Goal: Transaction & Acquisition: Purchase product/service

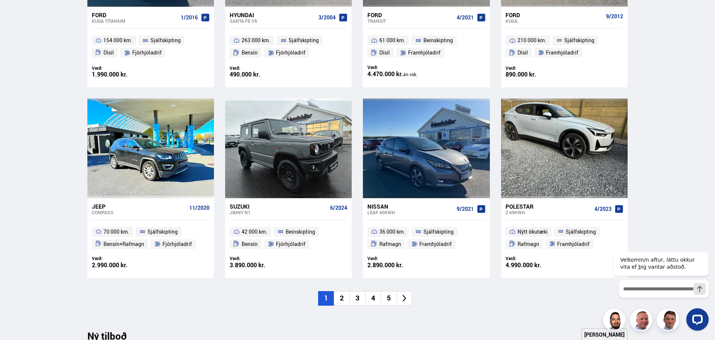
scroll to position [485, 0]
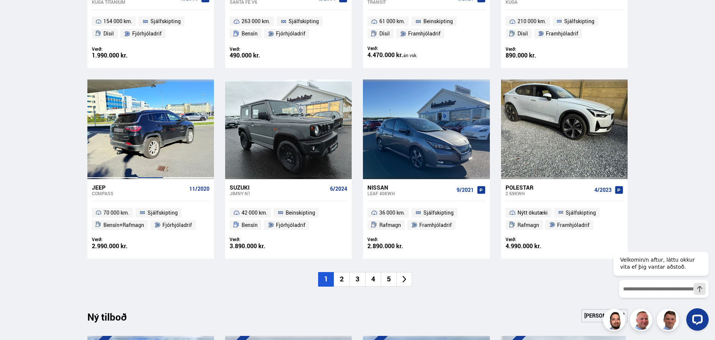
click at [154, 127] on div at bounding box center [150, 129] width 25 height 99
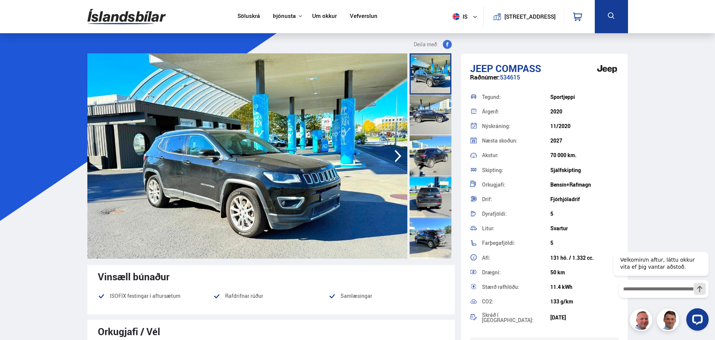
click at [321, 95] on img at bounding box center [247, 155] width 320 height 205
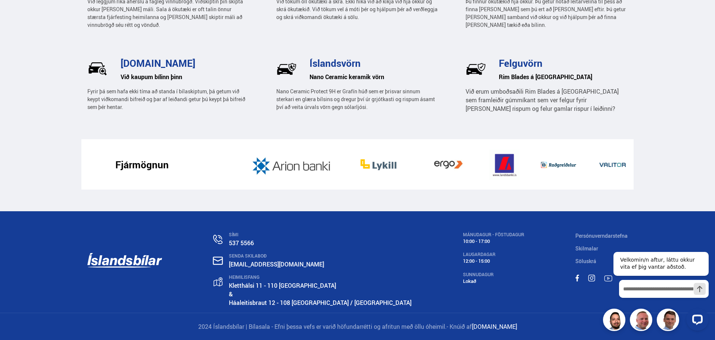
scroll to position [1161, 0]
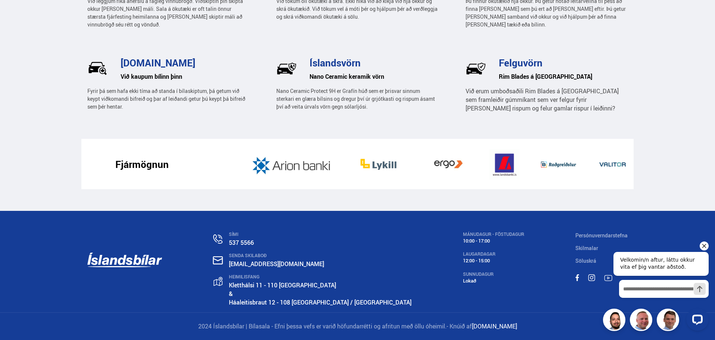
click at [707, 245] on icon "Hide greeting" at bounding box center [704, 246] width 9 height 9
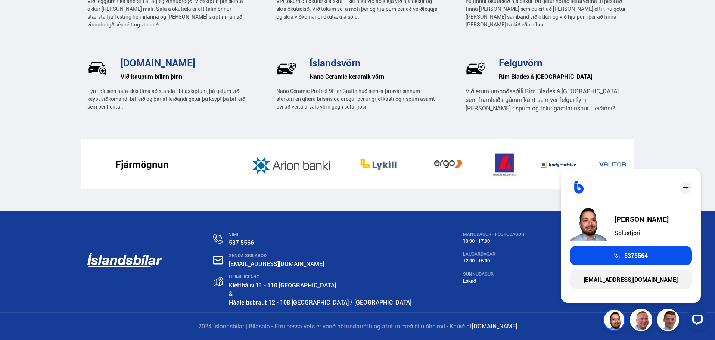
click at [518, 295] on div "SÍMI 537 5566 SENDA SKILABOÐ islandsbilar@islandsbilar.is HEIMILISFANG Kletthál…" at bounding box center [357, 262] width 552 height 102
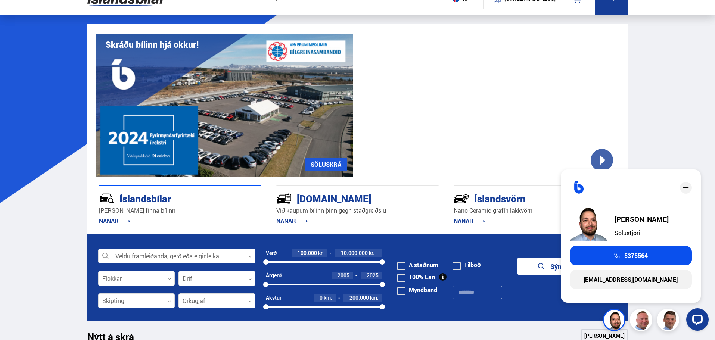
scroll to position [0, 0]
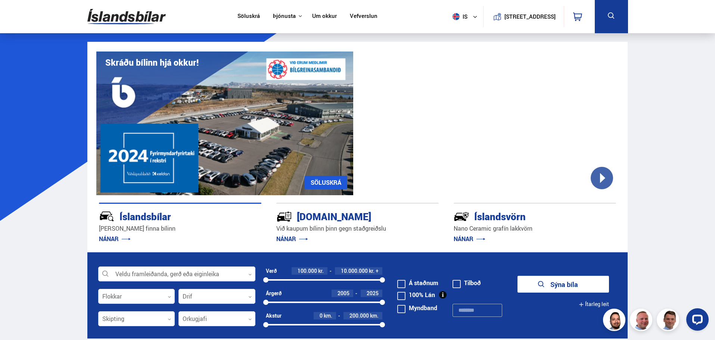
click at [318, 17] on link "Um okkur" at bounding box center [324, 17] width 25 height 8
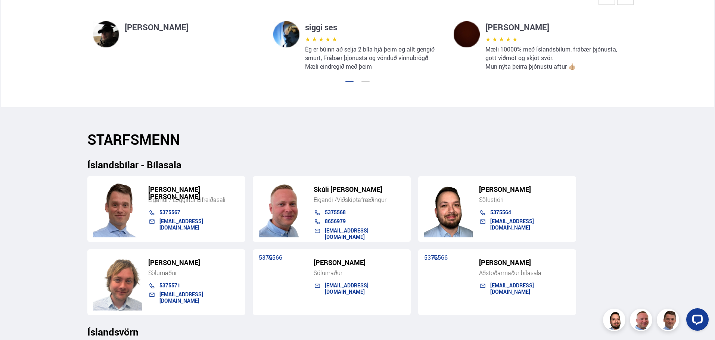
scroll to position [747, 0]
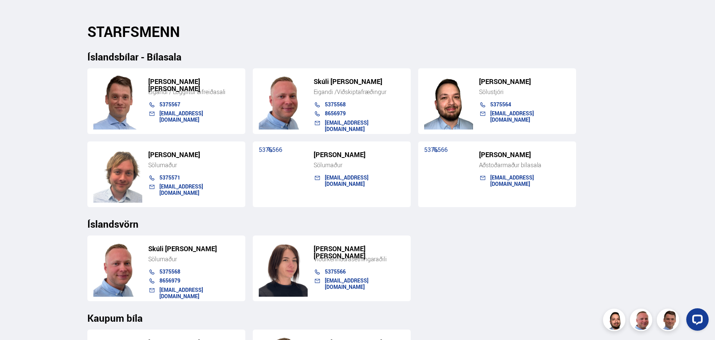
click at [501, 283] on div "Skúli Þór Johnsen Sölumaður 5375568 8656979 islandsvorn@islandsvorn.is Agnieszk…" at bounding box center [357, 266] width 541 height 72
drag, startPoint x: 458, startPoint y: 152, endPoint x: 408, endPoint y: 162, distance: 51.5
click at [408, 162] on div "Einar Skúli Skúlason Eigandi / Löggiltur bifreiðasali 5375567 einar@islandsbila…" at bounding box center [357, 134] width 541 height 145
click at [478, 297] on div "Skúli Þór Johnsen Sölumaður 5375568 8656979 islandsvorn@islandsvorn.is Agnieszk…" at bounding box center [357, 266] width 541 height 72
click at [483, 263] on div "Skúli Þór Johnsen Sölumaður 5375568 8656979 islandsvorn@islandsvorn.is Agnieszk…" at bounding box center [357, 266] width 541 height 72
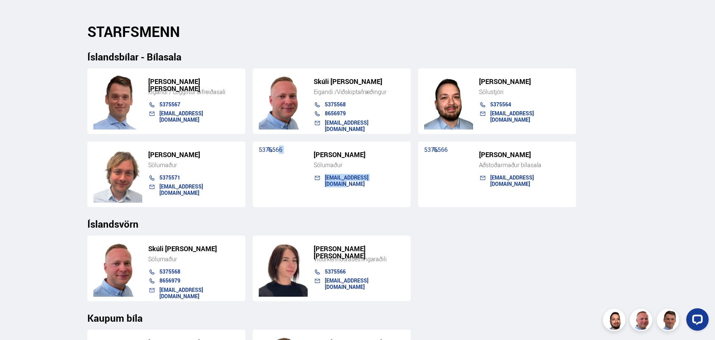
drag, startPoint x: 365, startPoint y: 179, endPoint x: 400, endPoint y: 193, distance: 37.0
click at [397, 191] on div "Viktor Magnússon Sölumaður 5375566 viktor@islandsbilar.is" at bounding box center [332, 174] width 158 height 66
click at [518, 264] on div "Skúli Þór Johnsen Sölumaður 5375568 8656979 islandsvorn@islandsvorn.is Agnieszk…" at bounding box center [357, 266] width 541 height 72
drag, startPoint x: 523, startPoint y: 303, endPoint x: 524, endPoint y: 294, distance: 9.8
click at [524, 294] on div "STARFSMENN Íslandsbílar - Bílasala Einar Skúli Skúlason Eigandi / Löggiltur bif…" at bounding box center [357, 209] width 552 height 372
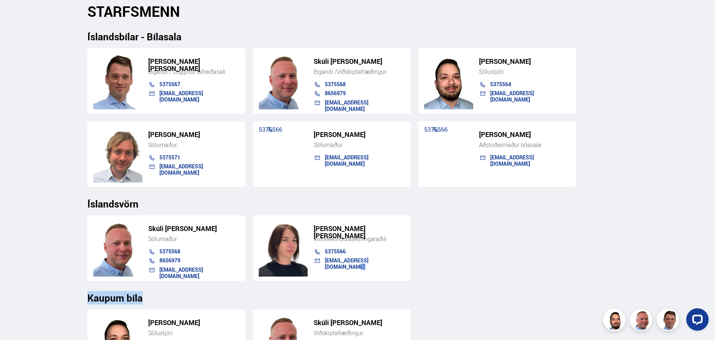
scroll to position [784, 0]
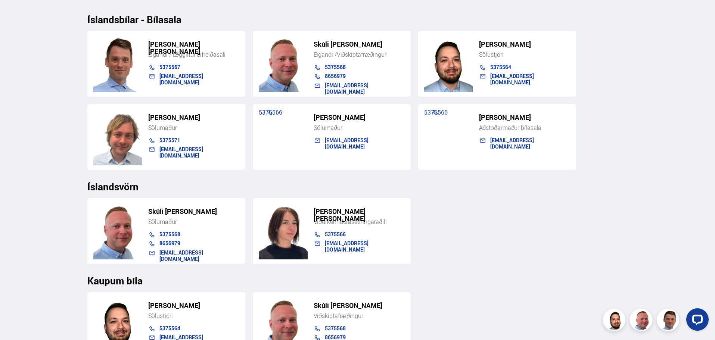
click at [522, 291] on div "Hákon Hafsteinsson Sölustjóri 5375564 hakon@islandsbilar.is Skúli Þór Johnsen V…" at bounding box center [357, 322] width 541 height 72
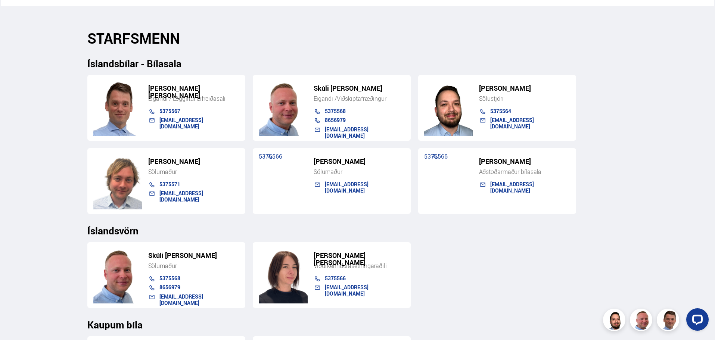
scroll to position [709, 0]
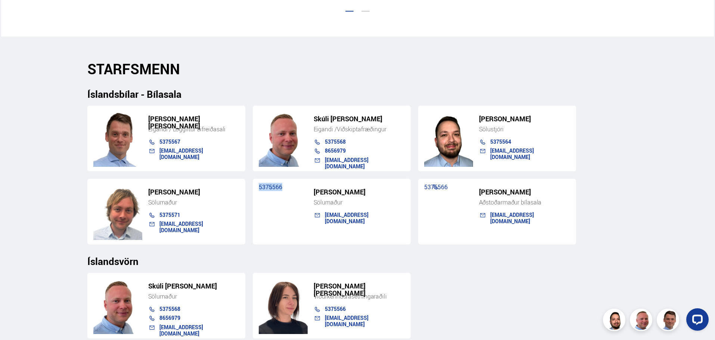
drag, startPoint x: 290, startPoint y: 190, endPoint x: 258, endPoint y: 199, distance: 33.6
click at [258, 199] on div "Viktor Magnússon Sölumaður 5375566 viktor@islandsbilar.is" at bounding box center [332, 212] width 158 height 66
click at [440, 189] on link "5375566" at bounding box center [436, 187] width 24 height 8
drag, startPoint x: 472, startPoint y: 187, endPoint x: 398, endPoint y: 194, distance: 74.3
click at [398, 194] on div "Einar Skúli Skúlason Eigandi / Löggiltur bifreiðasali 5375567 einar@islandsbila…" at bounding box center [357, 172] width 541 height 145
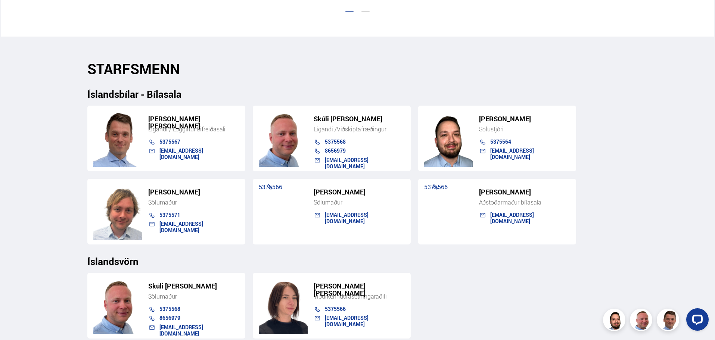
click at [460, 250] on div "Íslandsvörn" at bounding box center [357, 256] width 541 height 22
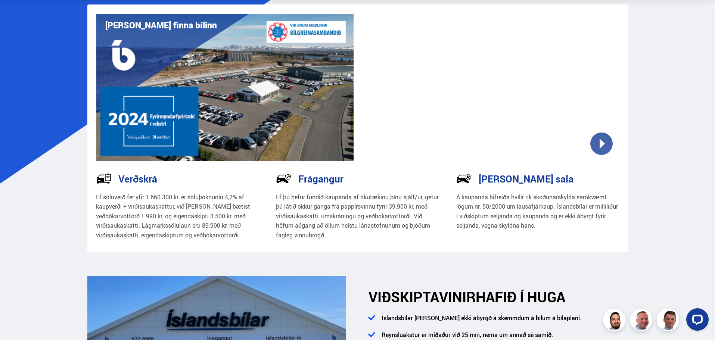
scroll to position [0, 0]
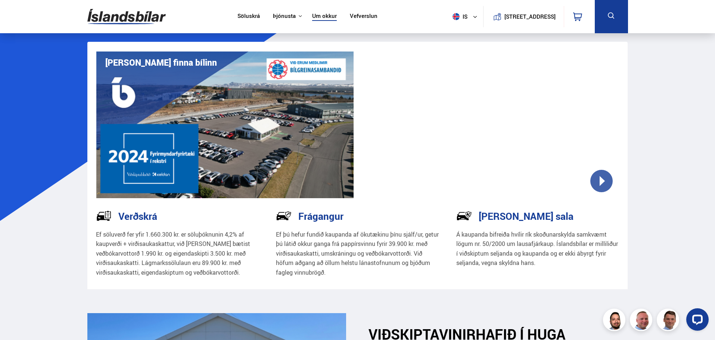
drag, startPoint x: 382, startPoint y: 230, endPoint x: 346, endPoint y: 95, distance: 139.4
click at [293, 30] on link "Íslandsbílar" at bounding box center [288, 30] width 30 height 8
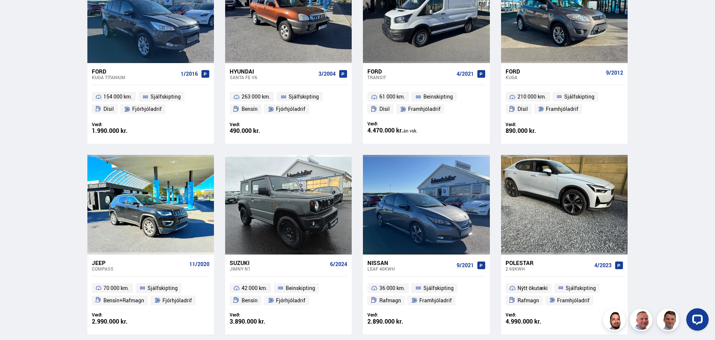
scroll to position [411, 0]
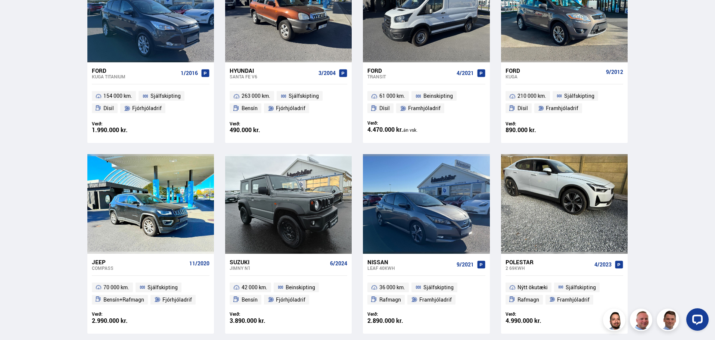
click at [77, 189] on div "Söluskrá Þjónusta Íslandsbílar Kaupumbila.is Íslandsvörn Leiðbeiningar Um okkur…" at bounding box center [357, 339] width 715 height 1501
click at [50, 100] on div "Söluskrá Þjónusta Íslandsbílar Kaupumbila.is Íslandsvörn Leiðbeiningar Um okkur…" at bounding box center [357, 339] width 715 height 1501
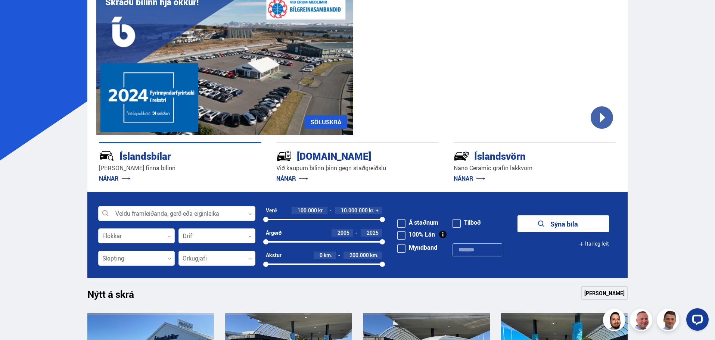
scroll to position [0, 0]
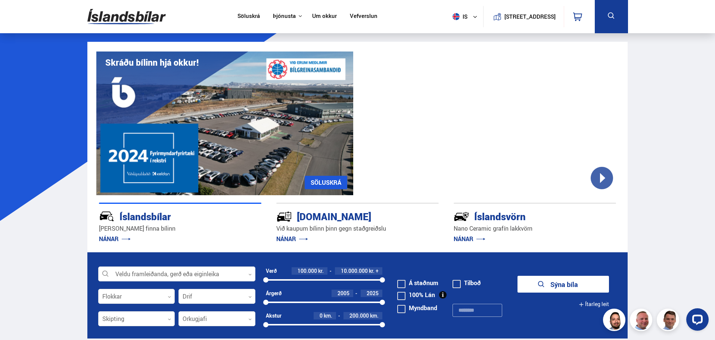
click at [324, 19] on link "Um okkur" at bounding box center [324, 17] width 25 height 8
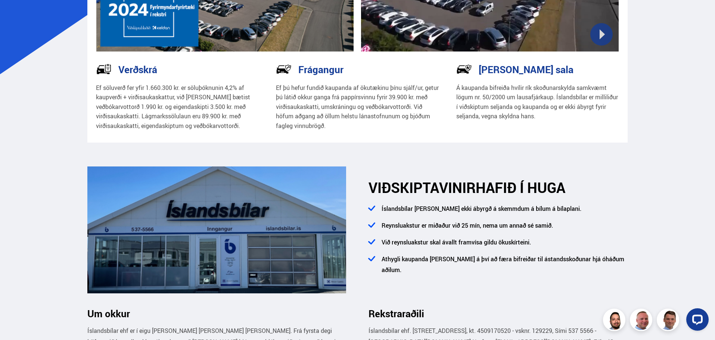
scroll to position [299, 0]
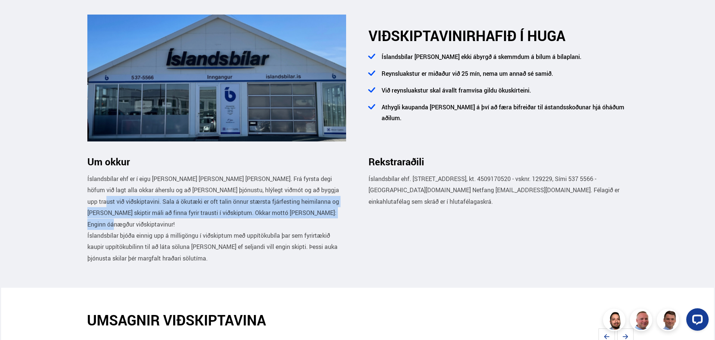
drag, startPoint x: 324, startPoint y: 198, endPoint x: 346, endPoint y: 217, distance: 29.4
click at [333, 214] on p "Íslandsbílar ehf er í eigu Einars Skúla Skúlasonar og Skúla Þór Johnsen. Frá fy…" at bounding box center [216, 201] width 259 height 57
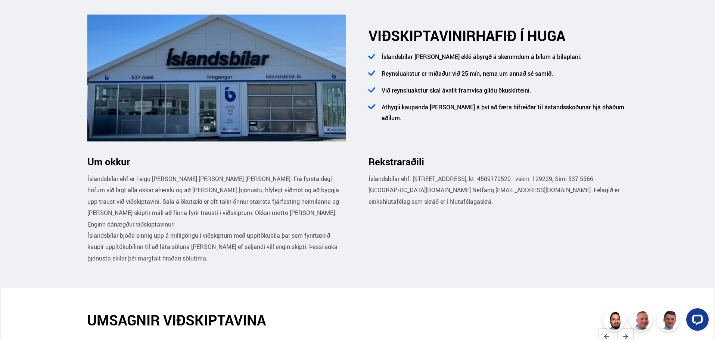
click at [342, 226] on p "Íslandsbílar ehf er í eigu Einars Skúla Skúlasonar og Skúla Þór Johnsen. Frá fy…" at bounding box center [216, 201] width 259 height 57
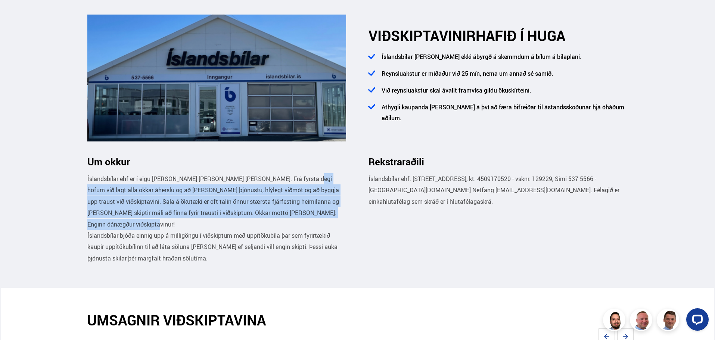
drag, startPoint x: 342, startPoint y: 225, endPoint x: 303, endPoint y: 184, distance: 56.5
click at [303, 184] on p "Íslandsbílar ehf er í eigu Einars Skúla Skúlasonar og Skúla Þór Johnsen. Frá fy…" at bounding box center [216, 201] width 259 height 57
click at [303, 177] on p "Íslandsbílar ehf er í eigu Einars Skúla Skúlasonar og Skúla Þór Johnsen. Frá fy…" at bounding box center [216, 201] width 259 height 57
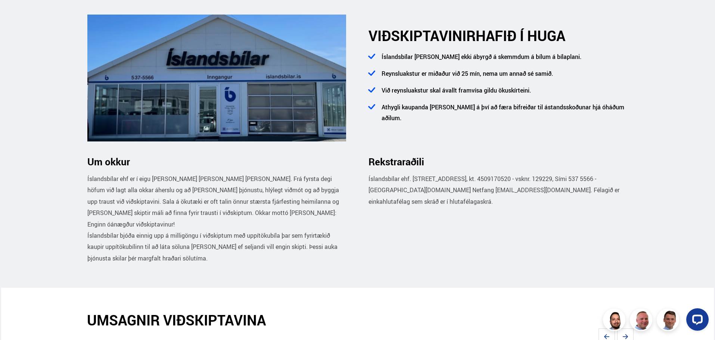
click at [297, 153] on section "Um okkur Íslandsbílar ehf er í eigu Einars Skúla Skúlasonar og Skúla Þór Johnse…" at bounding box center [357, 215] width 552 height 145
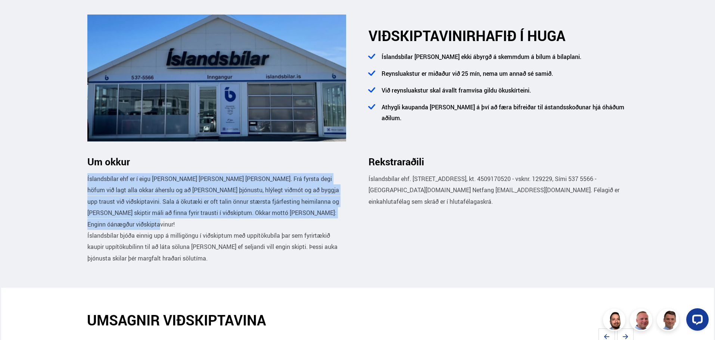
drag, startPoint x: 297, startPoint y: 152, endPoint x: 326, endPoint y: 227, distance: 80.5
click at [324, 226] on section "Um okkur Íslandsbílar ehf er í eigu Einars Skúla Skúlasonar og Skúla Þór Johnse…" at bounding box center [357, 215] width 552 height 145
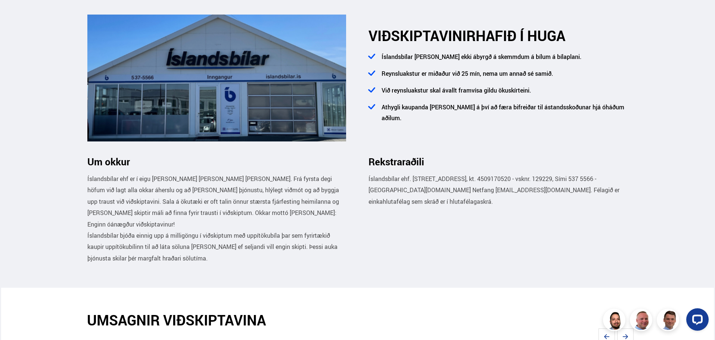
click at [331, 241] on p "Íslandsbílar bjóða einnig upp á milligöngu í viðskiptum með uppítökubíla þar se…" at bounding box center [216, 247] width 259 height 34
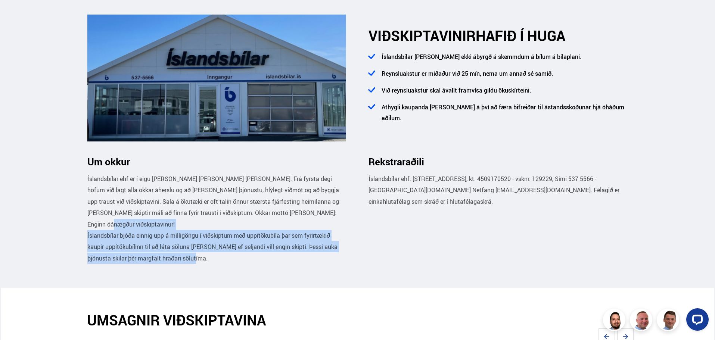
drag, startPoint x: 321, startPoint y: 213, endPoint x: 312, endPoint y: 256, distance: 43.5
click at [312, 256] on div "Íslandsbílar ehf er í eigu Einars Skúla Skúlasonar og Skúla Þór Johnsen. Frá fy…" at bounding box center [216, 218] width 259 height 91
click at [311, 261] on p "Íslandsbílar bjóða einnig upp á milligöngu í viðskiptum með uppítökubíla þar se…" at bounding box center [216, 247] width 259 height 34
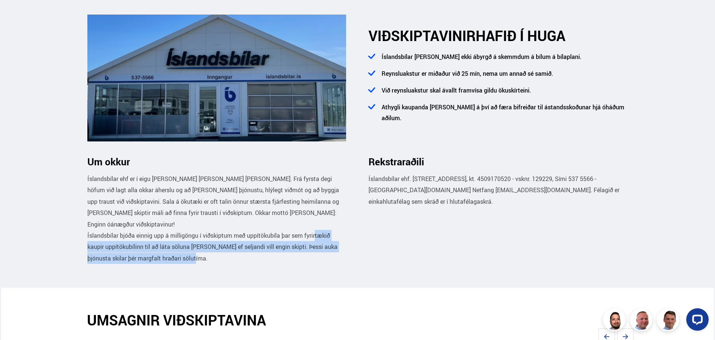
drag, startPoint x: 310, startPoint y: 264, endPoint x: 316, endPoint y: 230, distance: 34.1
click at [316, 230] on p "Íslandsbílar bjóða einnig upp á milligöngu í viðskiptum með uppítökubíla þar se…" at bounding box center [216, 247] width 259 height 34
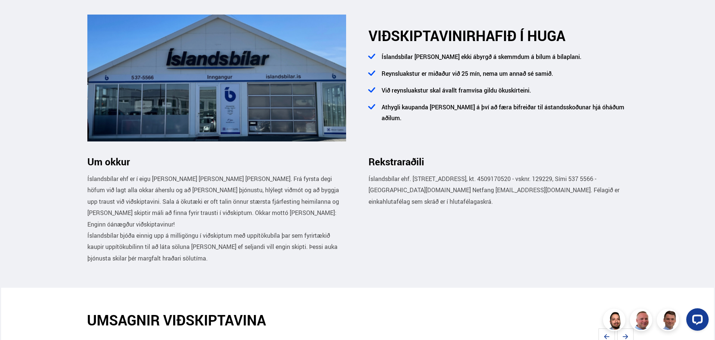
click at [313, 228] on p "Íslandsbílar ehf er í eigu Einars Skúla Skúlasonar og Skúla Þór Johnsen. Frá fy…" at bounding box center [216, 201] width 259 height 57
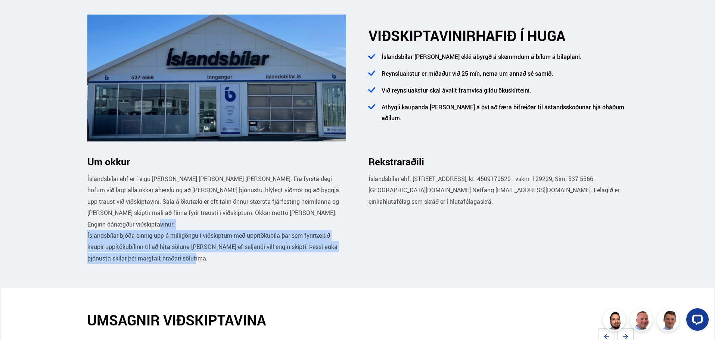
drag, startPoint x: 312, startPoint y: 224, endPoint x: 303, endPoint y: 264, distance: 41.3
click at [303, 264] on section "Um okkur Íslandsbílar ehf er í eigu Einars Skúla Skúlasonar og Skúla Þór Johnse…" at bounding box center [357, 215] width 552 height 145
click at [303, 264] on p "Íslandsbílar bjóða einnig upp á milligöngu í viðskiptum með uppítökubíla þar se…" at bounding box center [216, 247] width 259 height 34
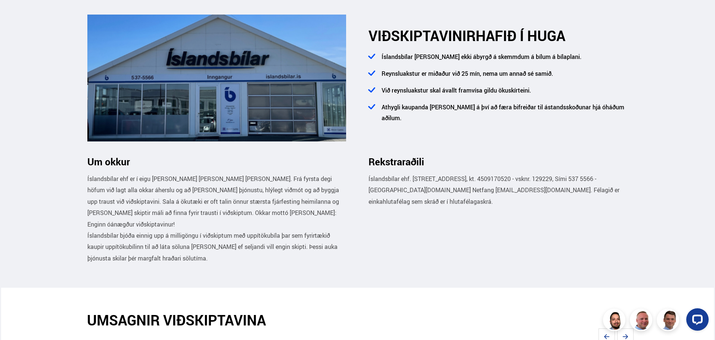
click at [308, 293] on section "UMSAGNIR VIÐSKIPTAVINA" at bounding box center [357, 308] width 713 height 41
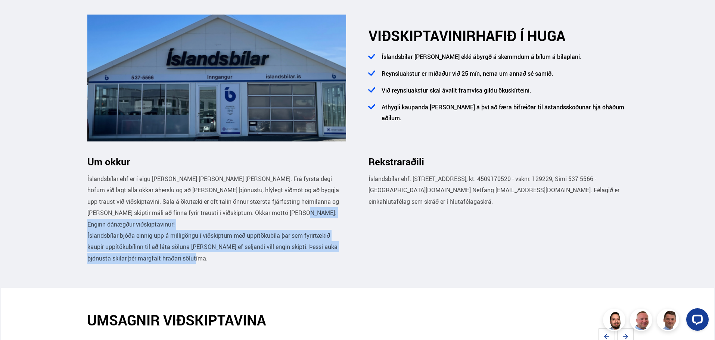
drag, startPoint x: 343, startPoint y: 281, endPoint x: 264, endPoint y: 215, distance: 103.4
click at [265, 216] on section "Um okkur Íslandsbílar ehf er í eigu Einars Skúla Skúlasonar og Skúla Þór Johnse…" at bounding box center [357, 215] width 552 height 145
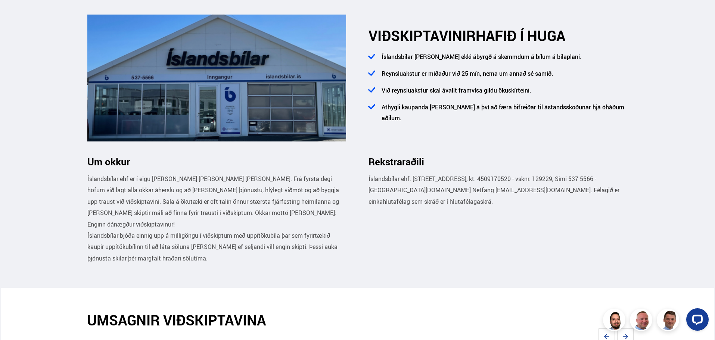
click at [256, 217] on p "Íslandsbílar ehf er í eigu Einars Skúla Skúlasonar og Skúla Þór Johnsen. Frá fy…" at bounding box center [216, 201] width 259 height 57
click at [250, 224] on p "Íslandsbílar ehf er í eigu Einars Skúla Skúlasonar og Skúla Þór Johnsen. Frá fy…" at bounding box center [216, 201] width 259 height 57
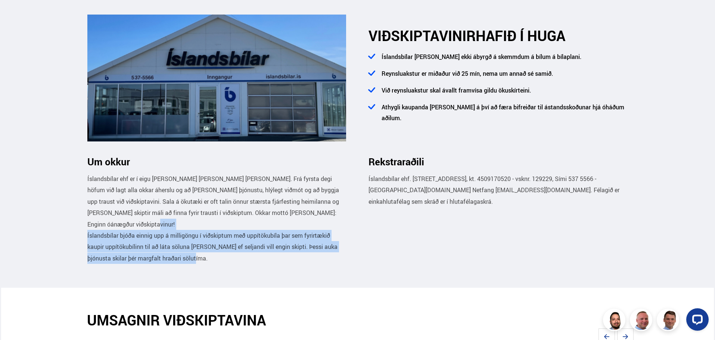
drag, startPoint x: 250, startPoint y: 224, endPoint x: 249, endPoint y: 261, distance: 37.3
click at [249, 261] on div "Íslandsbílar ehf er í eigu Einars Skúla Skúlasonar og Skúla Þór Johnsen. Frá fy…" at bounding box center [216, 218] width 259 height 91
click at [250, 260] on p "Íslandsbílar bjóða einnig upp á milligöngu í viðskiptum með uppítökubíla þar se…" at bounding box center [216, 247] width 259 height 34
drag, startPoint x: 250, startPoint y: 258, endPoint x: 254, endPoint y: 223, distance: 35.0
click at [254, 224] on div "Íslandsbílar ehf er í eigu Einars Skúla Skúlasonar og Skúla Þór Johnsen. Frá fy…" at bounding box center [216, 218] width 259 height 91
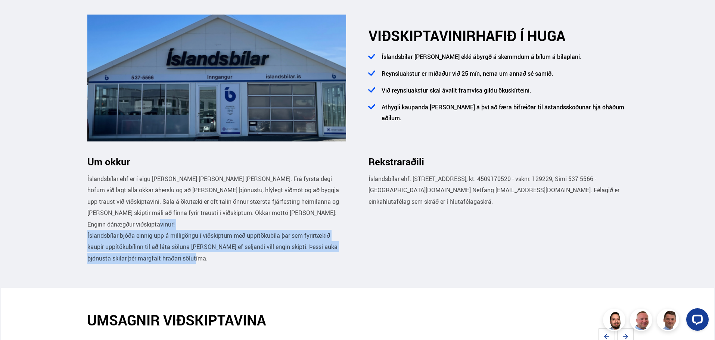
click at [253, 224] on p "Íslandsbílar ehf er í eigu Einars Skúla Skúlasonar og Skúla Þór Johnsen. Frá fy…" at bounding box center [216, 201] width 259 height 57
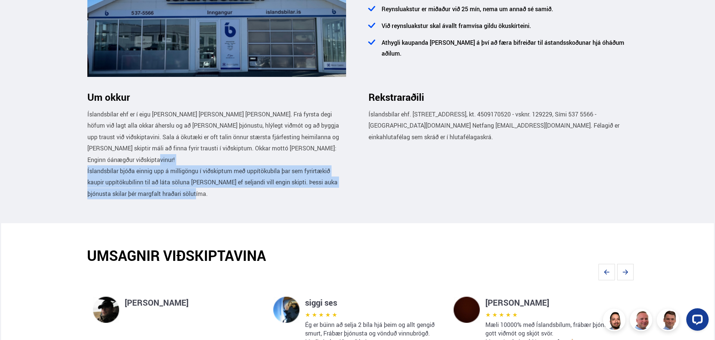
scroll to position [373, 0]
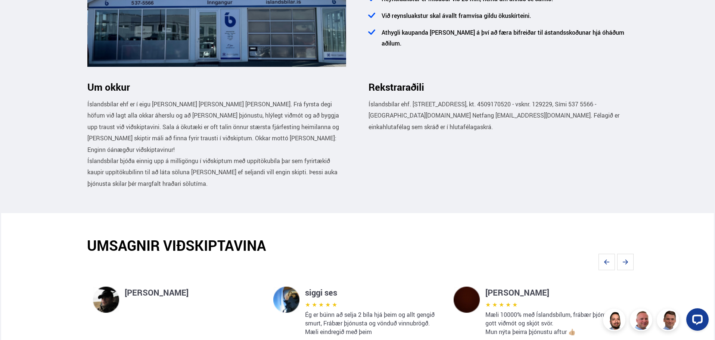
click at [311, 220] on section "UMSAGNIR VIÐSKIPTAVINA" at bounding box center [357, 233] width 713 height 41
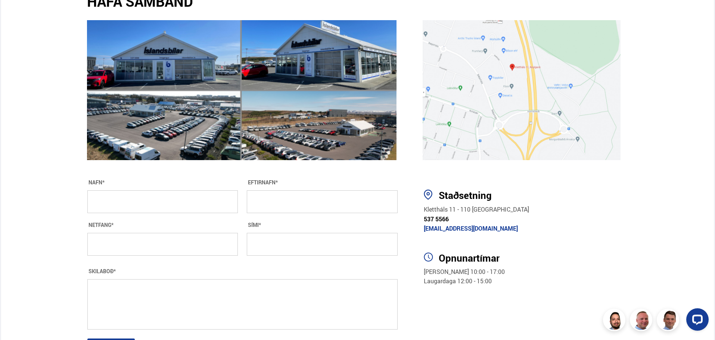
scroll to position [1364, 0]
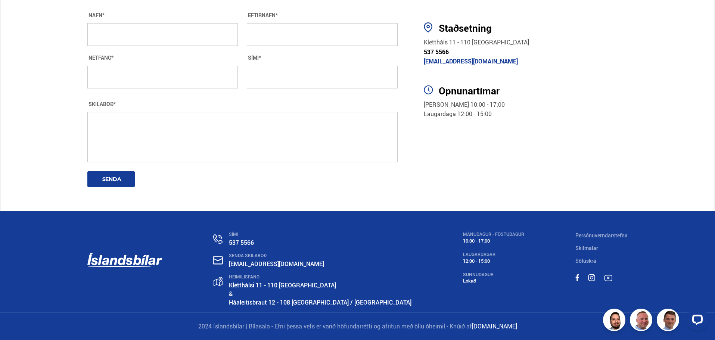
drag, startPoint x: 398, startPoint y: 275, endPoint x: 369, endPoint y: 358, distance: 87.4
click at [499, 327] on link "[DOMAIN_NAME]" at bounding box center [494, 326] width 45 height 8
drag, startPoint x: 452, startPoint y: 330, endPoint x: 197, endPoint y: 330, distance: 255.3
click at [197, 332] on div "2024 Íslandsbílar | Bílasala - Efni þessa vefs er varið höfundarrétti og afritu…" at bounding box center [357, 326] width 541 height 27
click at [196, 321] on div "2024 Íslandsbílar | Bílasala - Efni þessa vefs er varið höfundarrétti og afritu…" at bounding box center [357, 326] width 541 height 27
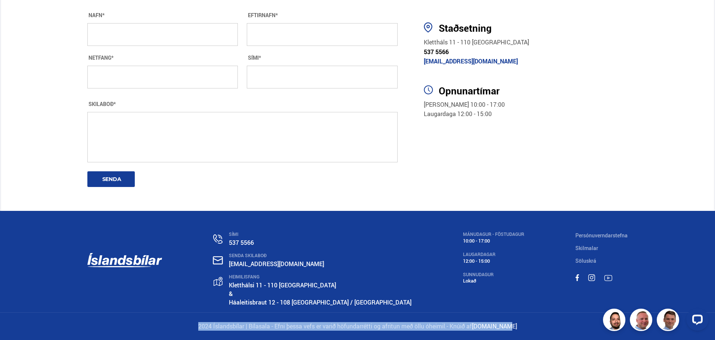
drag, startPoint x: 195, startPoint y: 321, endPoint x: 549, endPoint y: 330, distance: 354.4
click at [549, 330] on div "2024 Íslandsbílar | Bílasala - Efni þessa vefs er varið höfundarrétti og afritu…" at bounding box center [357, 326] width 541 height 27
click at [552, 326] on p "2024 Íslandsbílar | Bílasala - Efni þessa vefs er varið höfundarrétti og afritu…" at bounding box center [357, 326] width 541 height 9
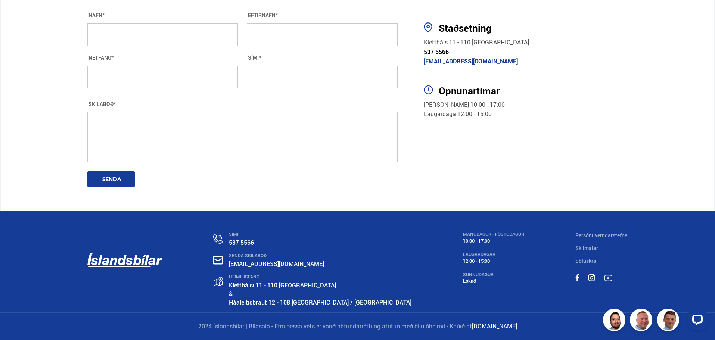
click at [586, 257] on link "Söluskrá" at bounding box center [585, 260] width 21 height 7
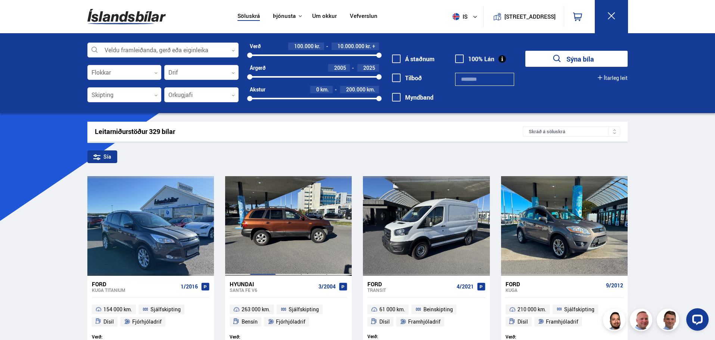
click at [267, 244] on div at bounding box center [262, 225] width 25 height 99
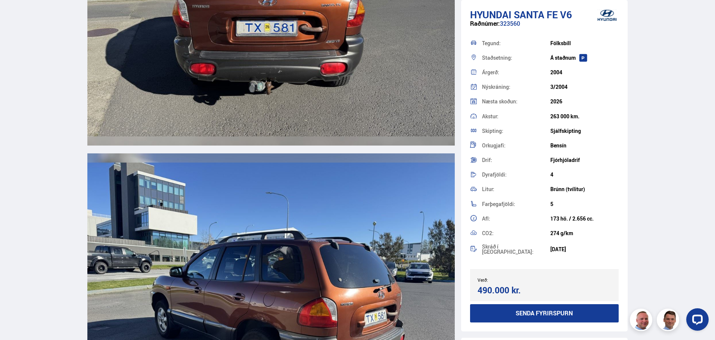
scroll to position [1866, 0]
